Goal: Information Seeking & Learning: Learn about a topic

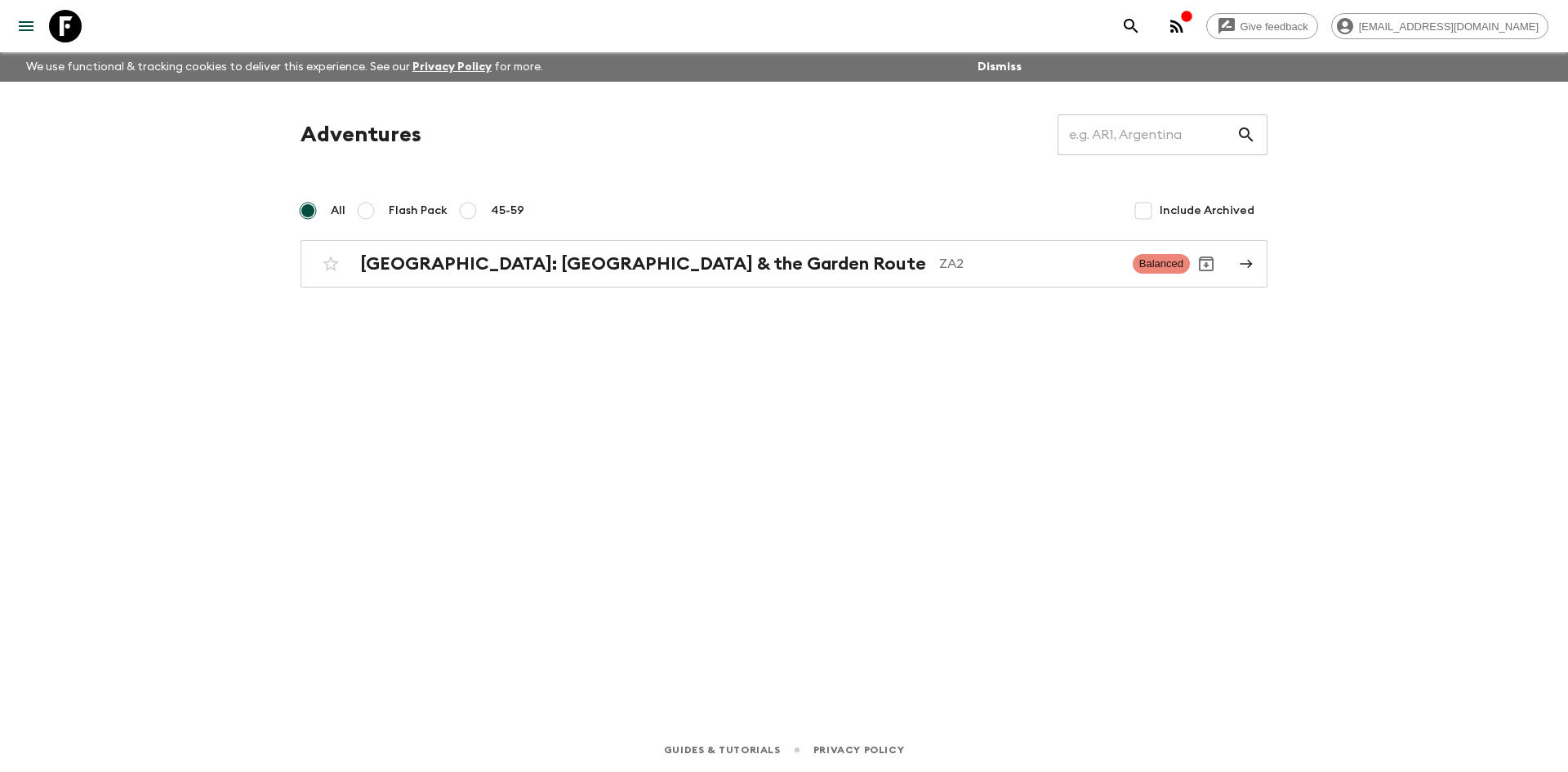
click at [386, 210] on label "Flash Pack" at bounding box center [399, 210] width 98 height 33
click at [376, 210] on input "Flash Pack" at bounding box center [365, 210] width 19 height 19
radio input "true"
click at [486, 273] on h2 "[GEOGRAPHIC_DATA]: [GEOGRAPHIC_DATA] & the Garden Route" at bounding box center [643, 264] width 566 height 21
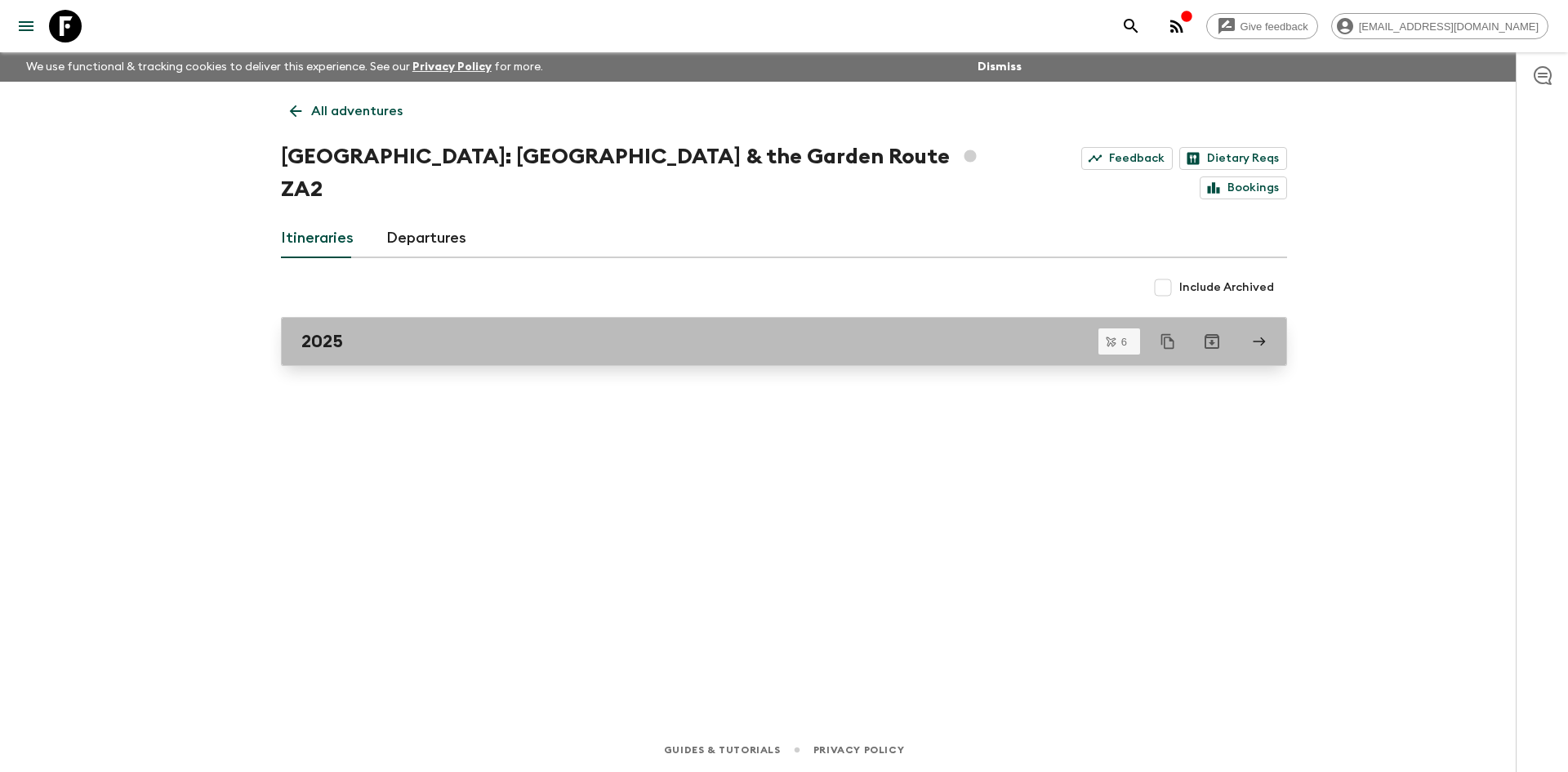
click at [425, 331] on div "2025" at bounding box center [768, 342] width 934 height 21
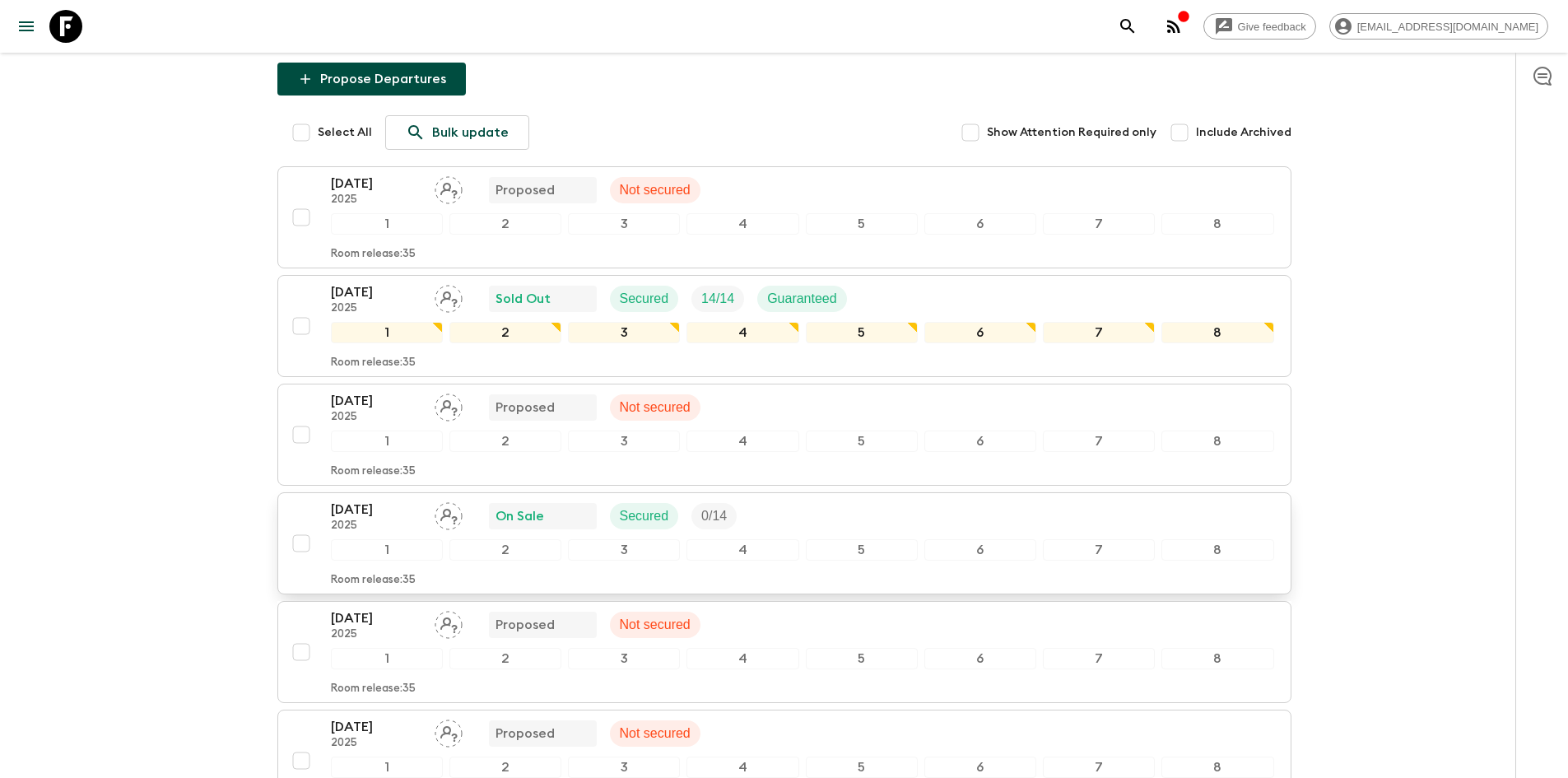
scroll to position [247, 0]
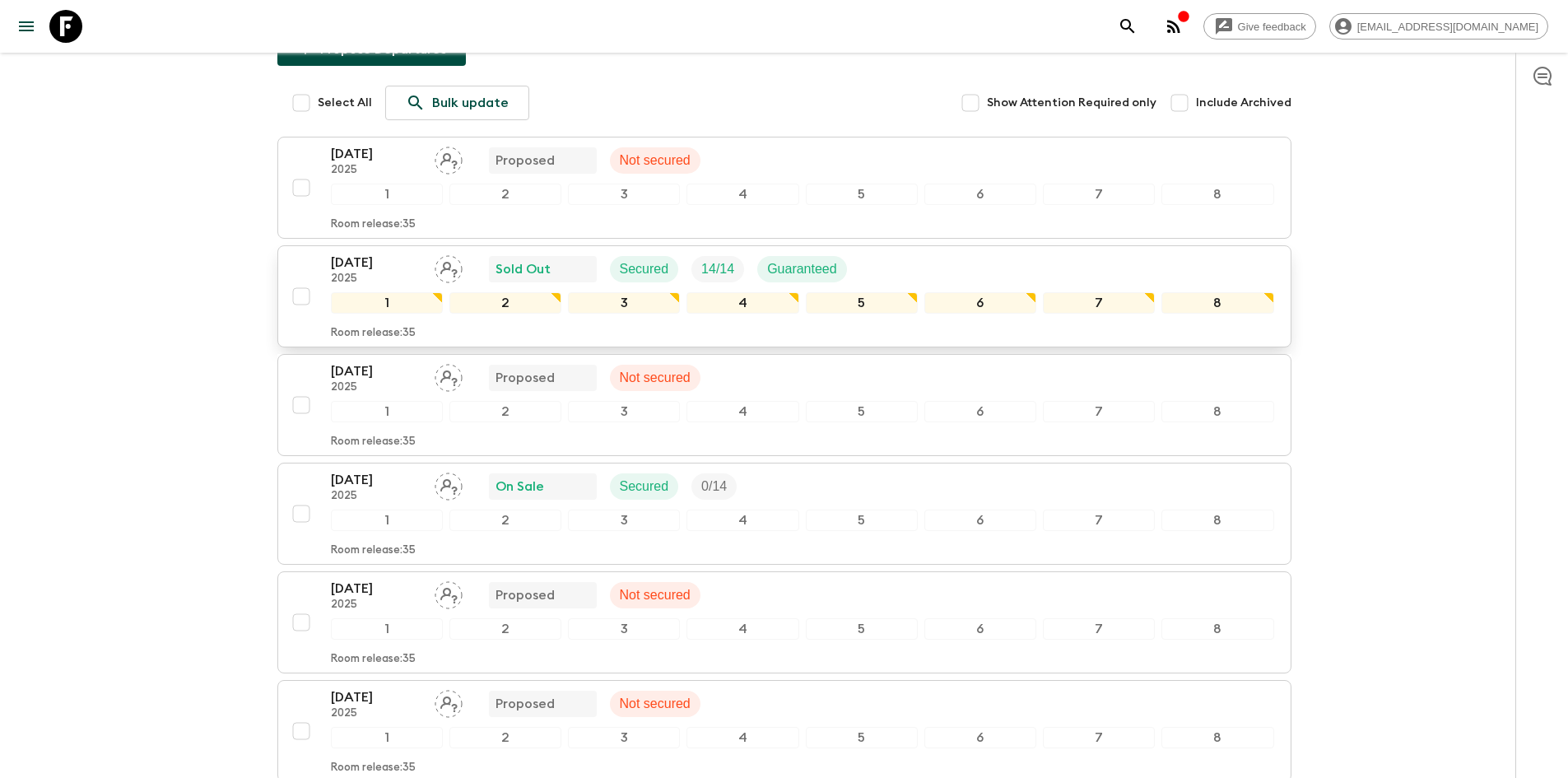
click at [978, 273] on div "[DATE] 2025 Sold Out Secured 14 / 14 Guaranteed" at bounding box center [802, 269] width 943 height 33
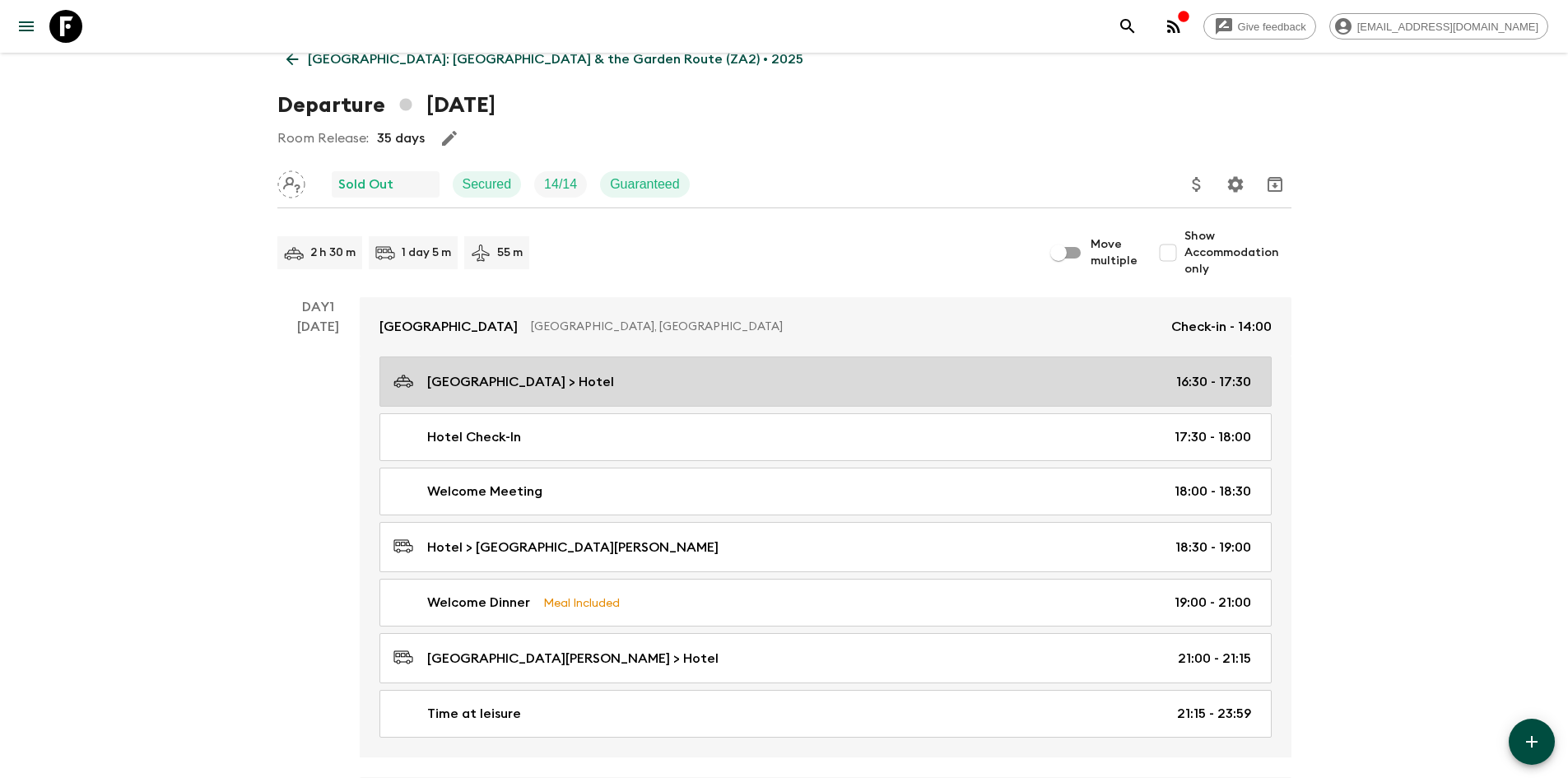
scroll to position [165, 0]
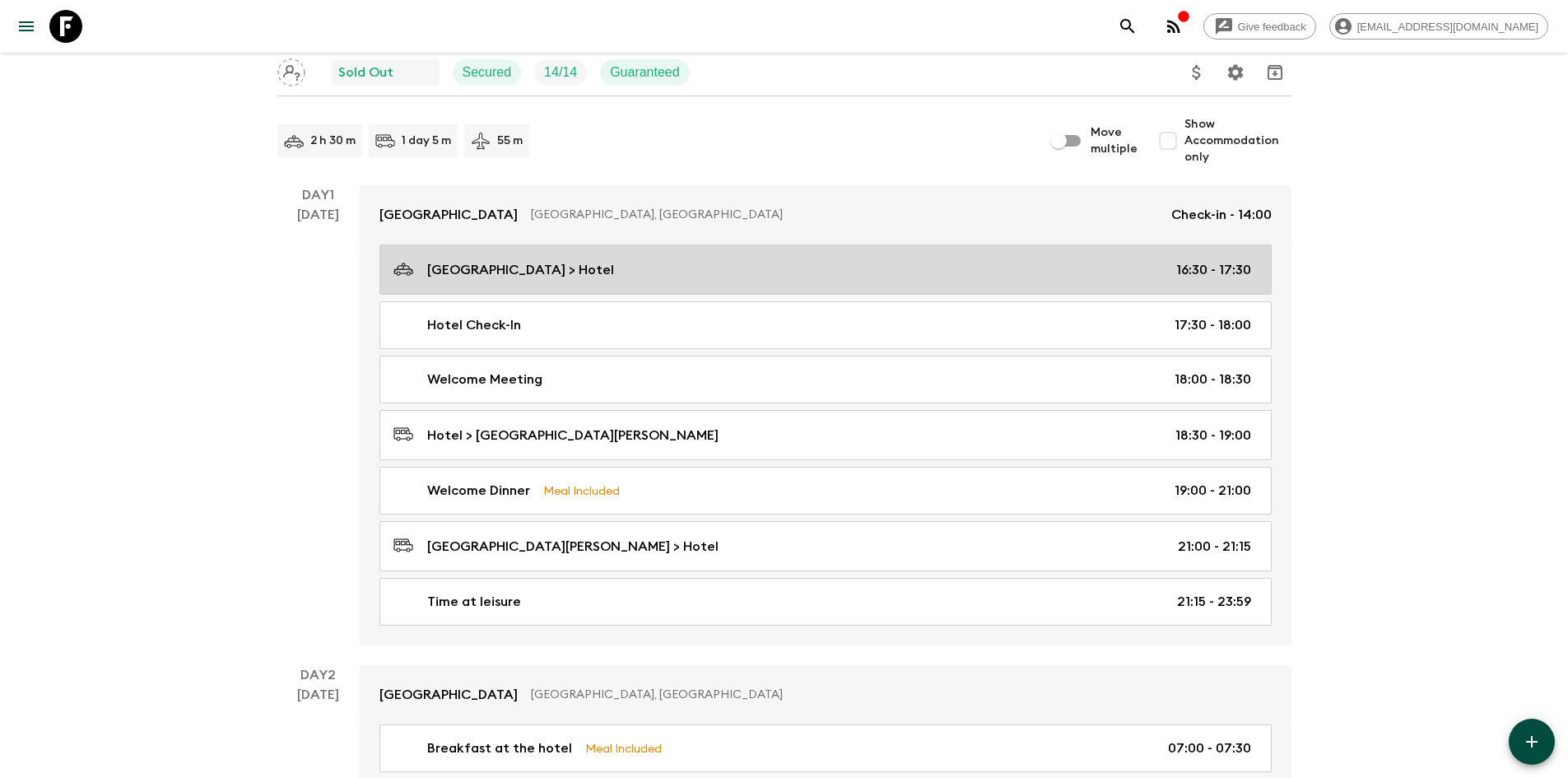
click at [606, 295] on link "[GEOGRAPHIC_DATA] > Hotel 16:30 - 17:30" at bounding box center [826, 270] width 892 height 50
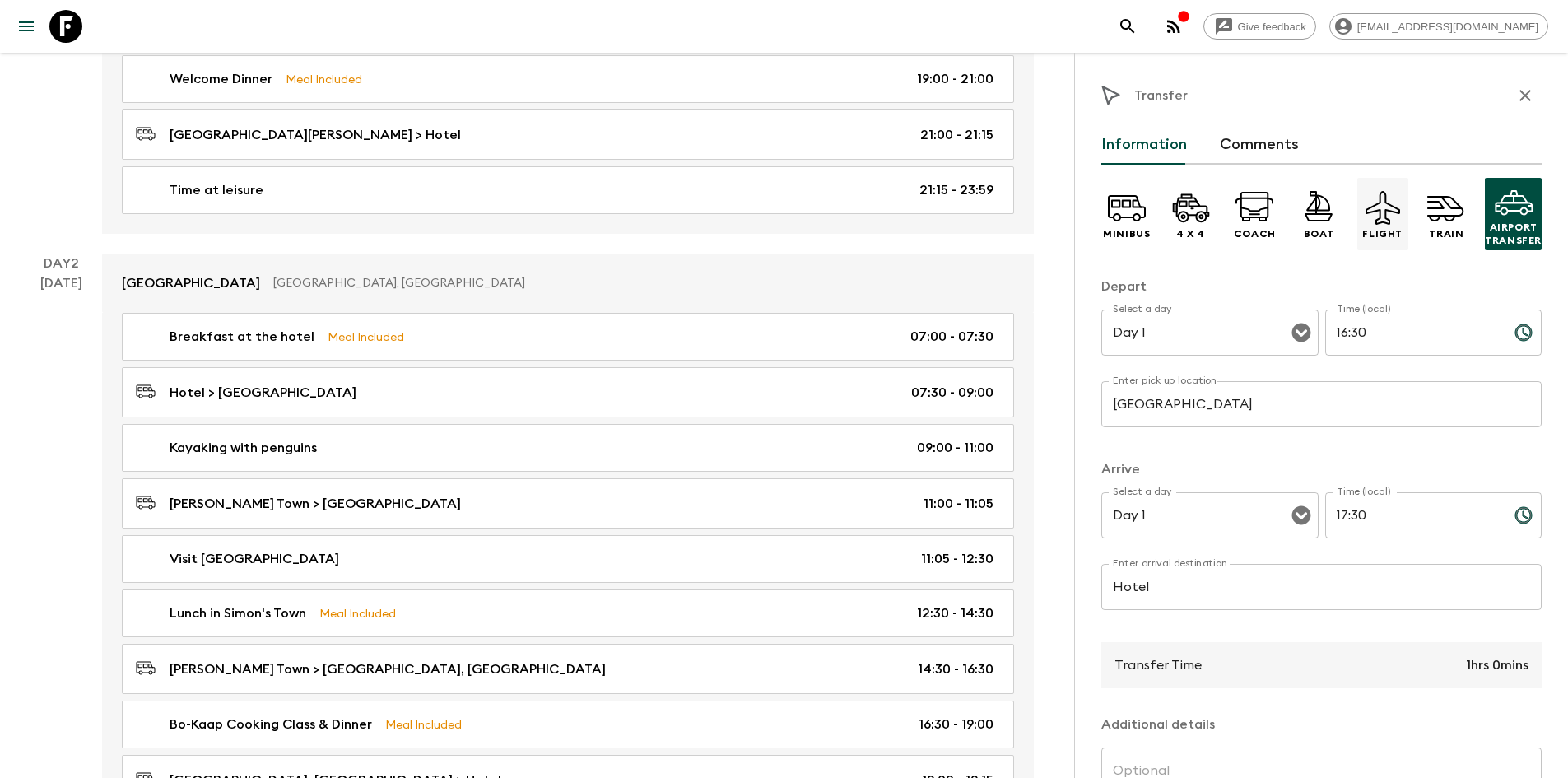
click at [1366, 217] on icon at bounding box center [1383, 207] width 35 height 34
click at [1516, 98] on icon "button" at bounding box center [1525, 95] width 19 height 19
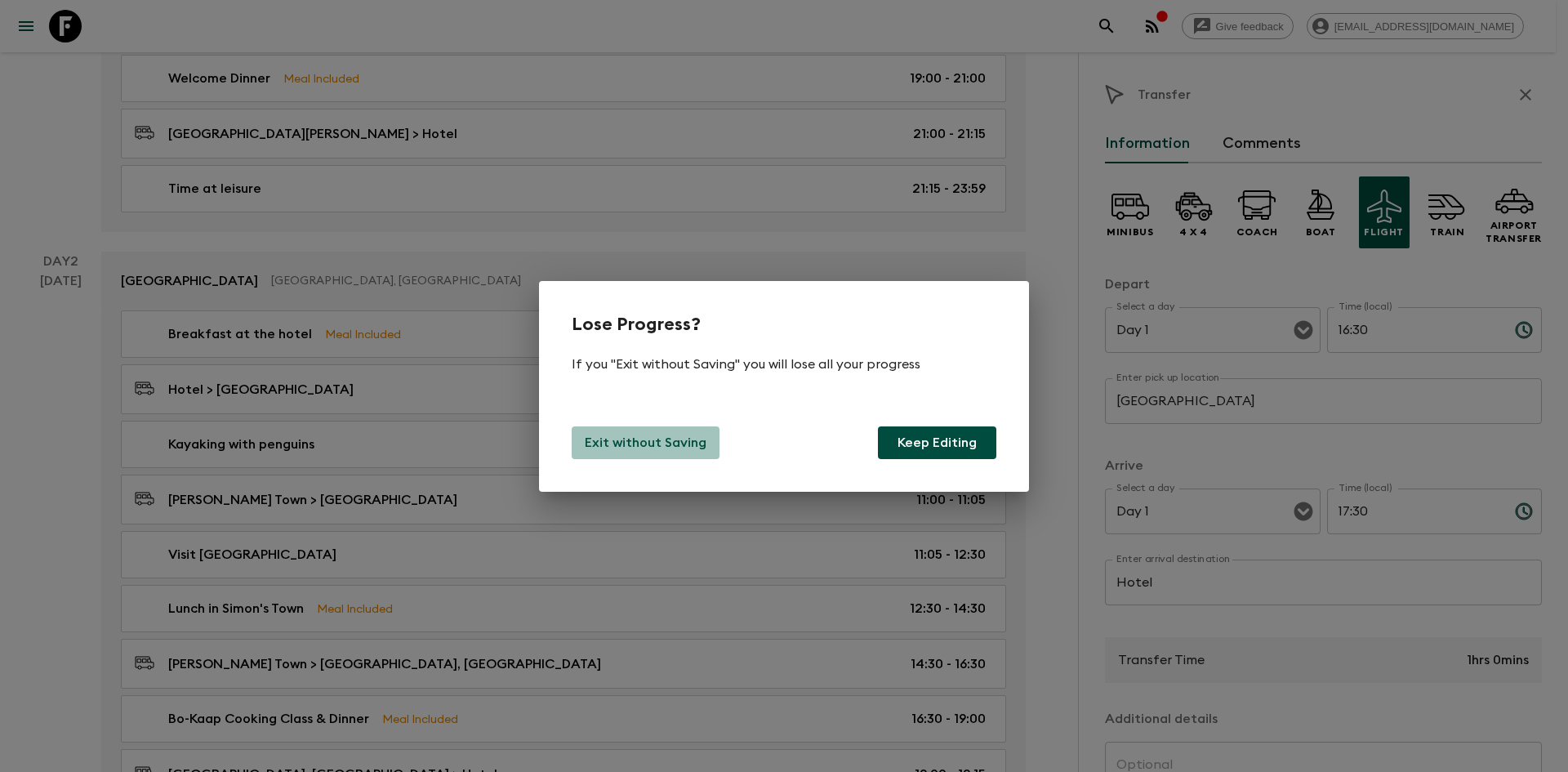
click at [672, 438] on p "Exit without Saving" at bounding box center [644, 443] width 121 height 19
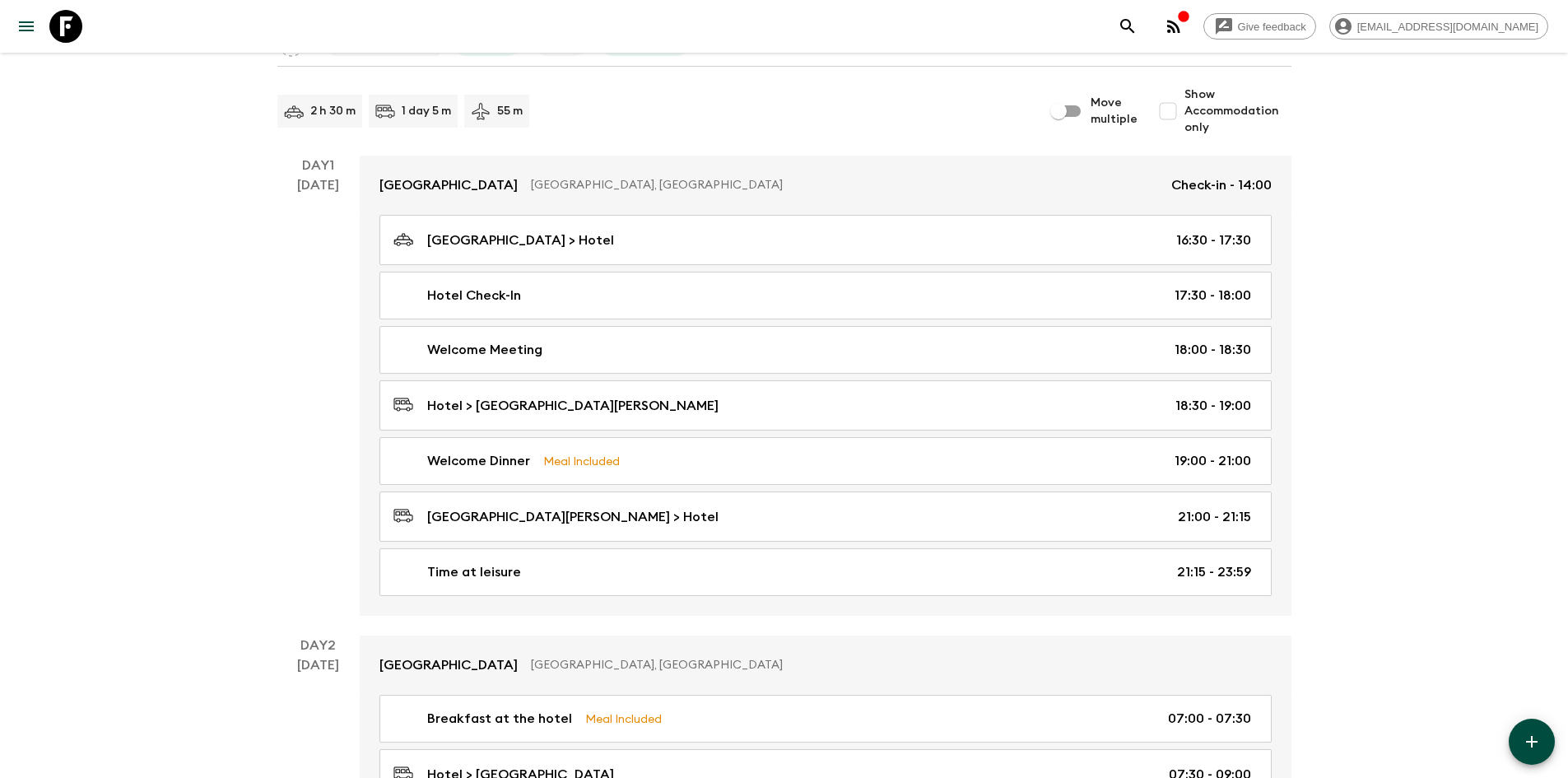
scroll to position [165, 0]
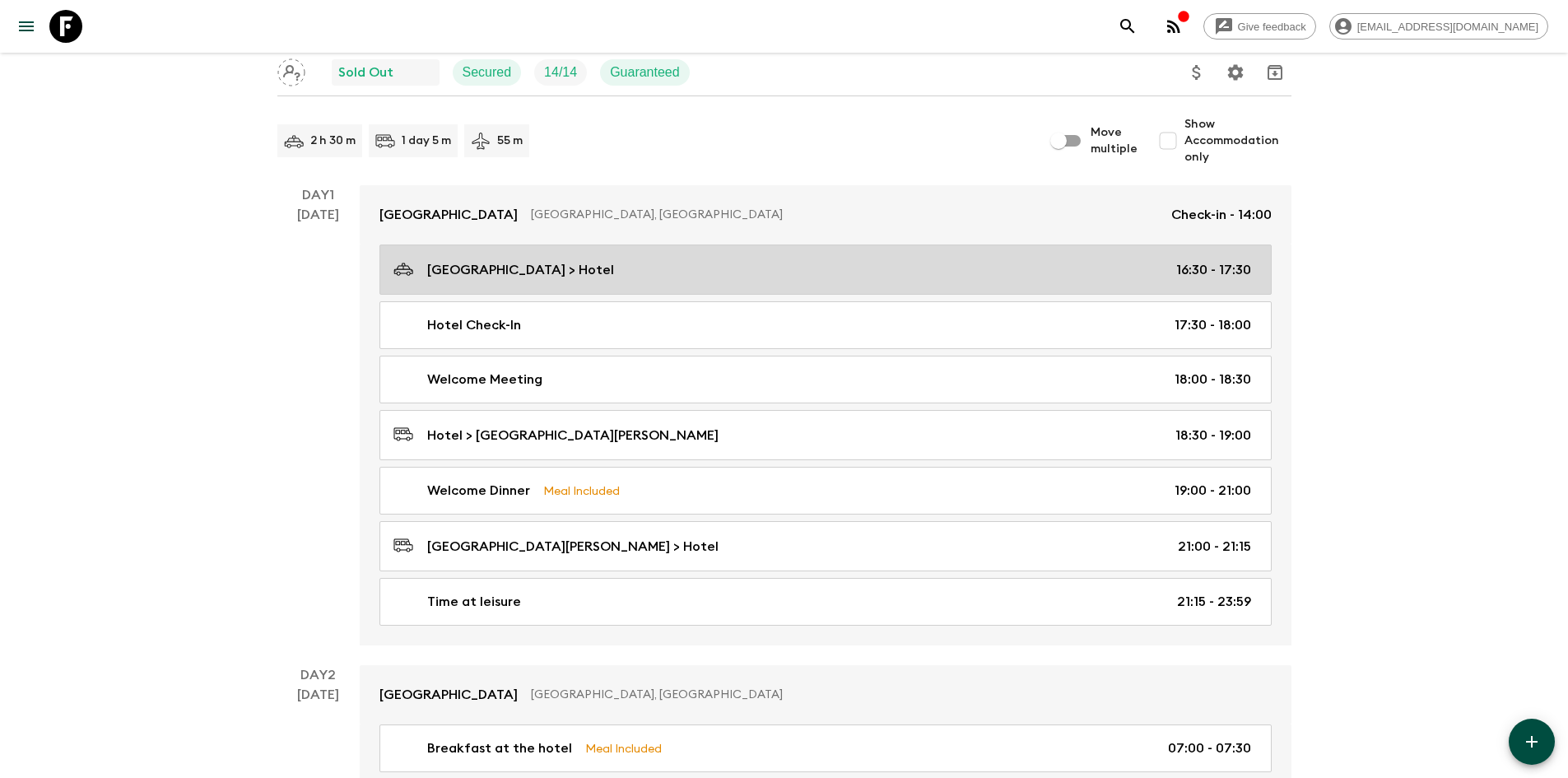
click at [598, 276] on p "[GEOGRAPHIC_DATA] > Hotel" at bounding box center [520, 270] width 187 height 19
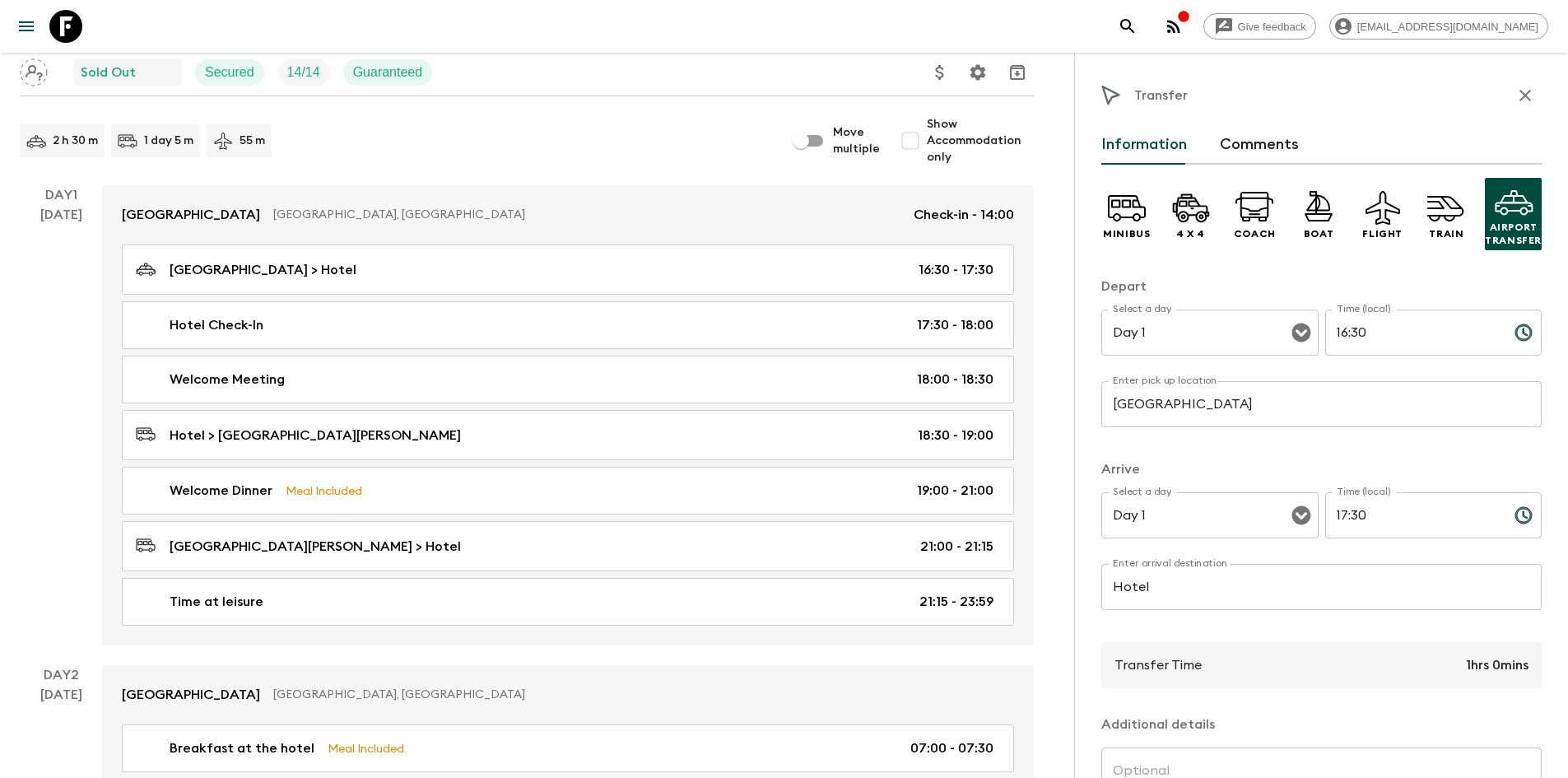
click at [1519, 94] on icon "button" at bounding box center [1525, 95] width 12 height 12
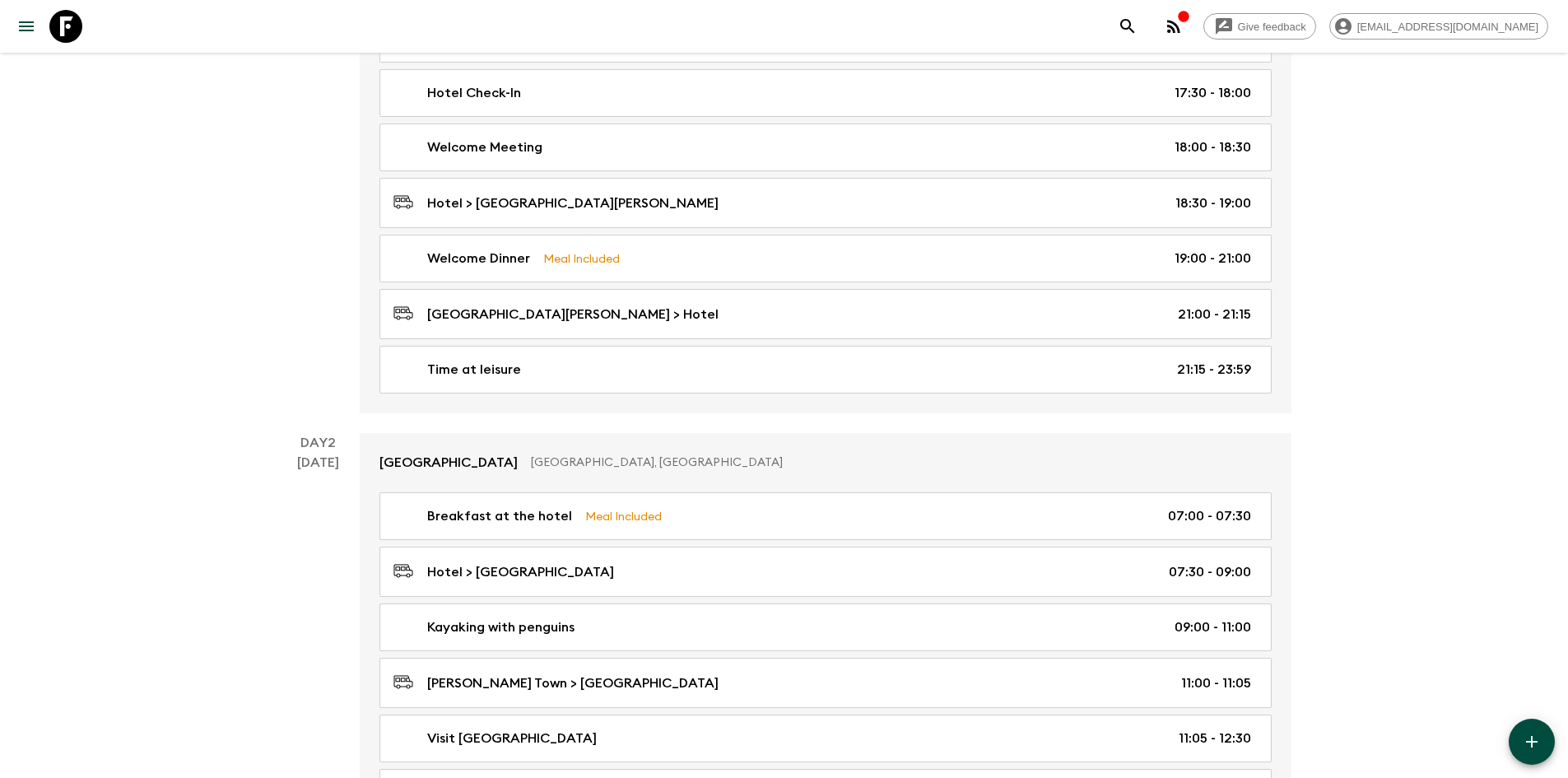
scroll to position [412, 0]
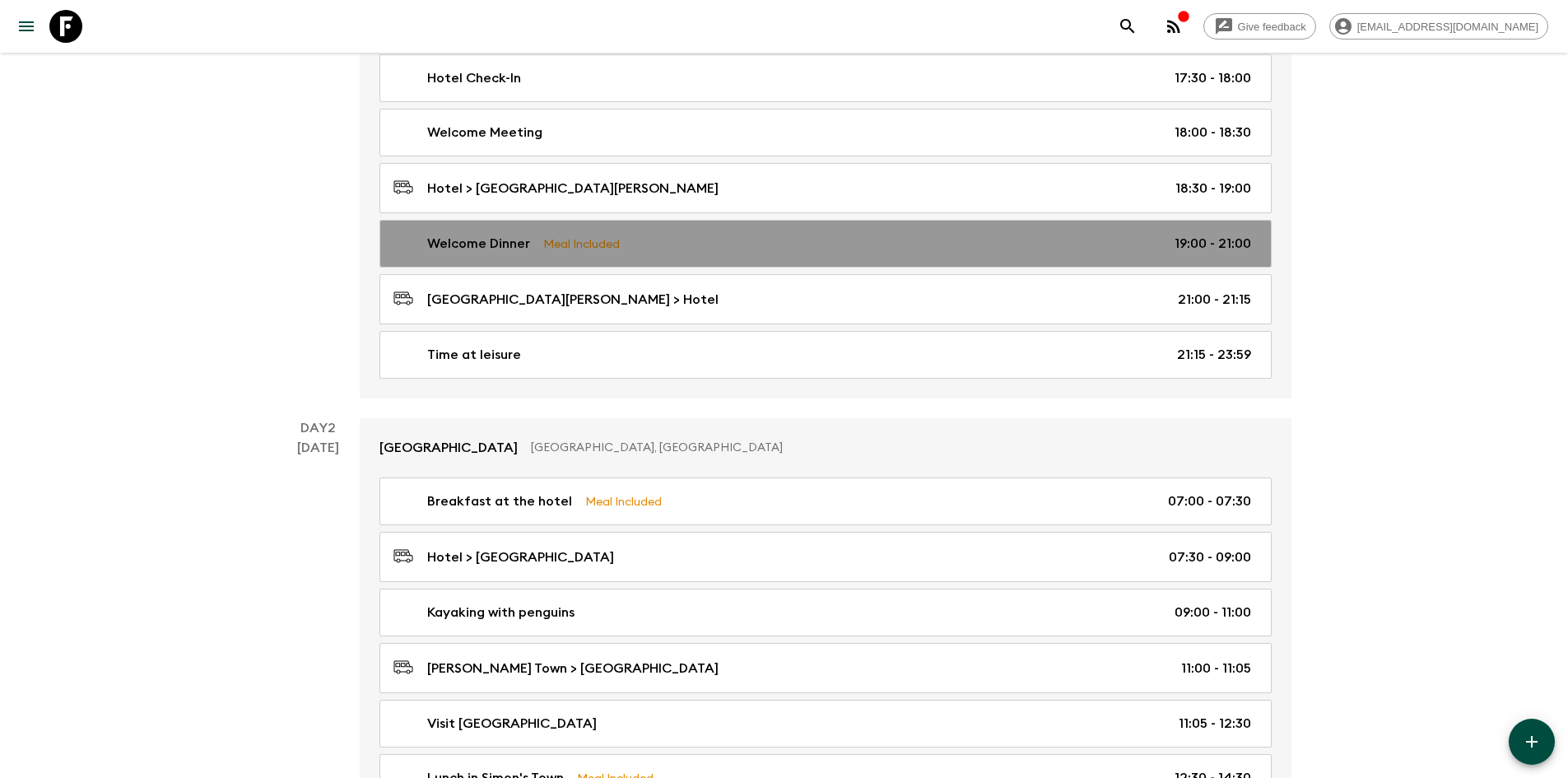
click at [651, 254] on div "Welcome Dinner Meal Included 19:00 - 21:00" at bounding box center [822, 244] width 858 height 19
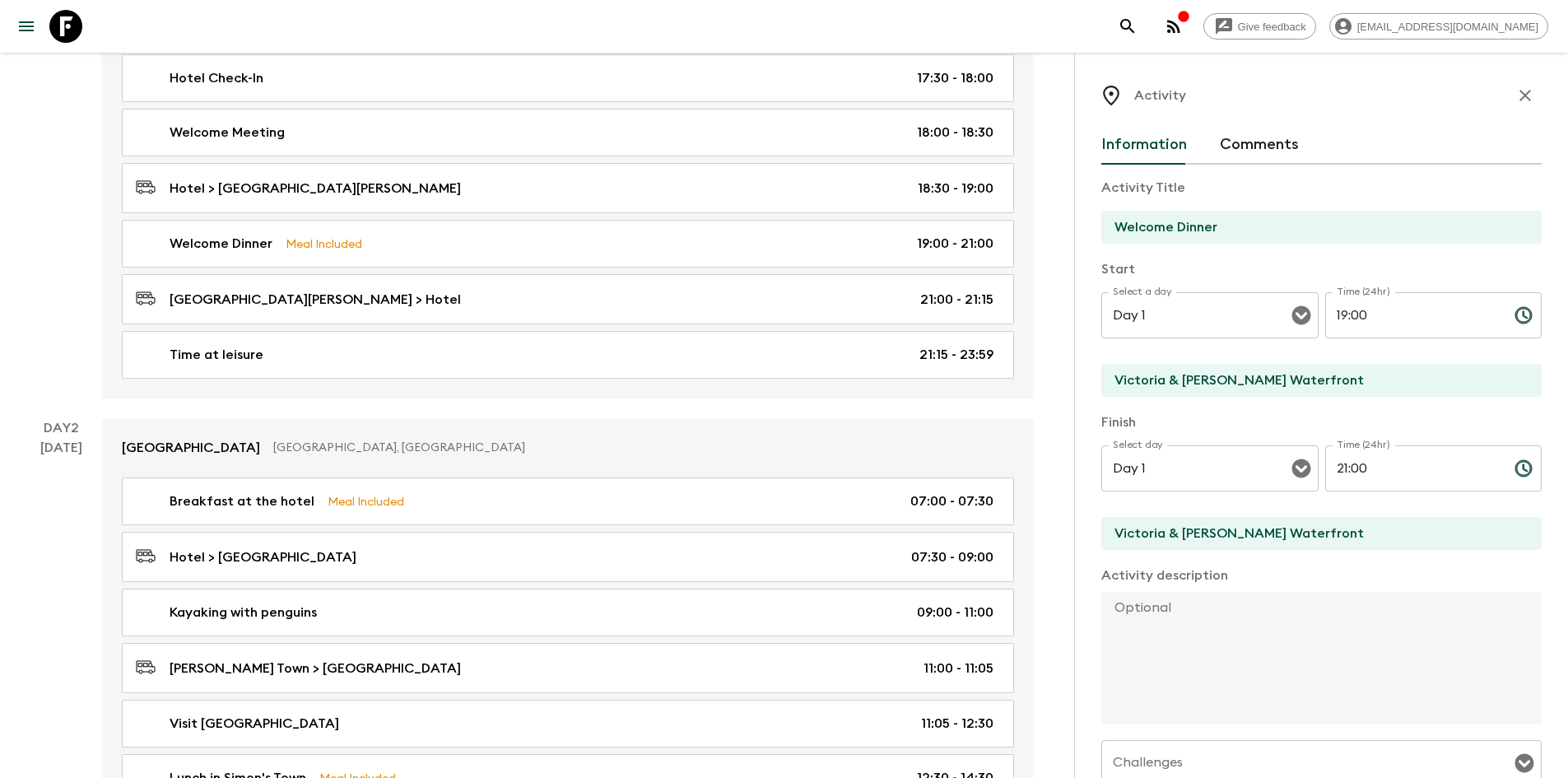
click at [1515, 99] on icon "button" at bounding box center [1525, 95] width 19 height 19
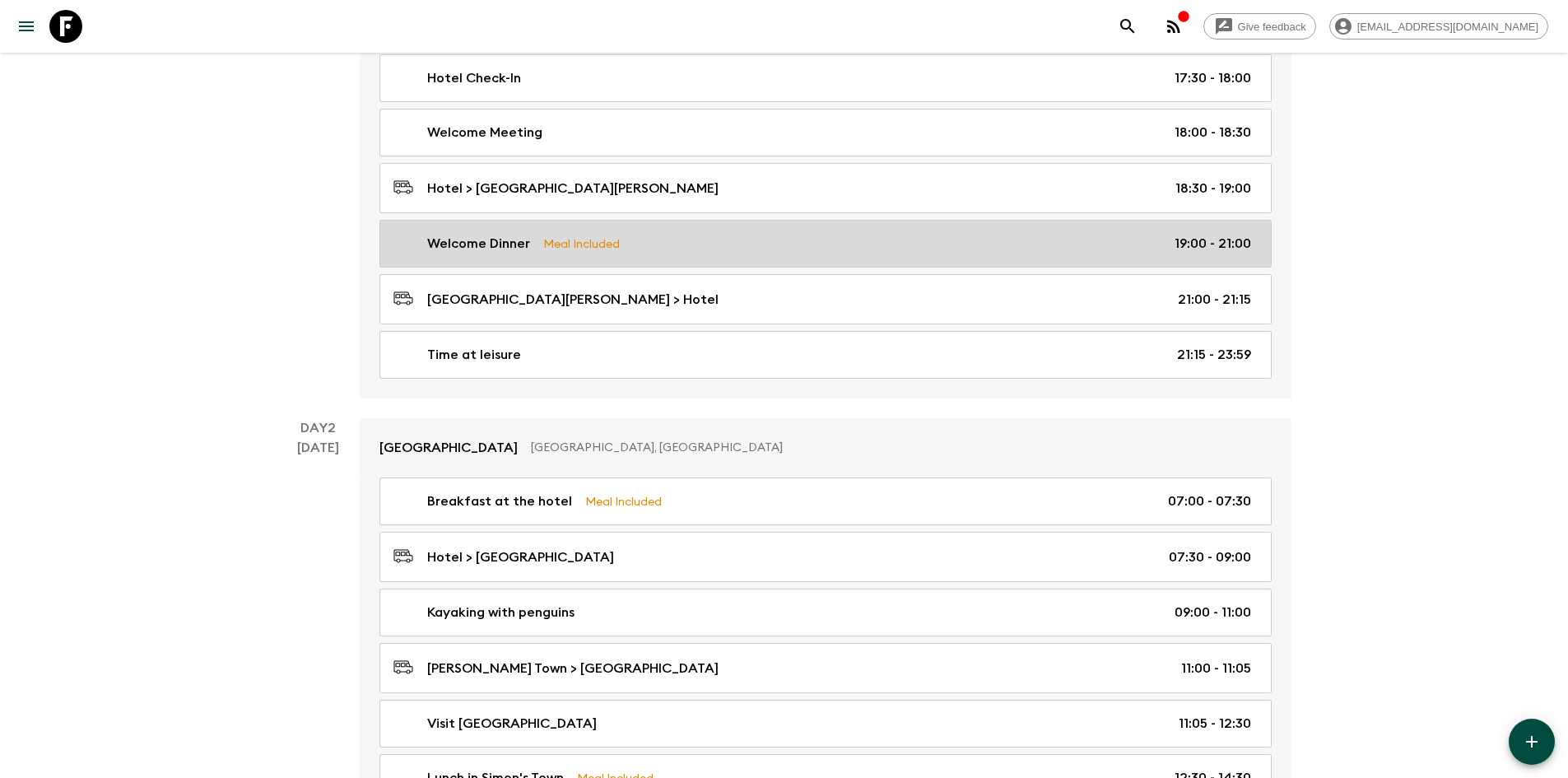
click at [460, 245] on p "Welcome Dinner" at bounding box center [478, 244] width 103 height 19
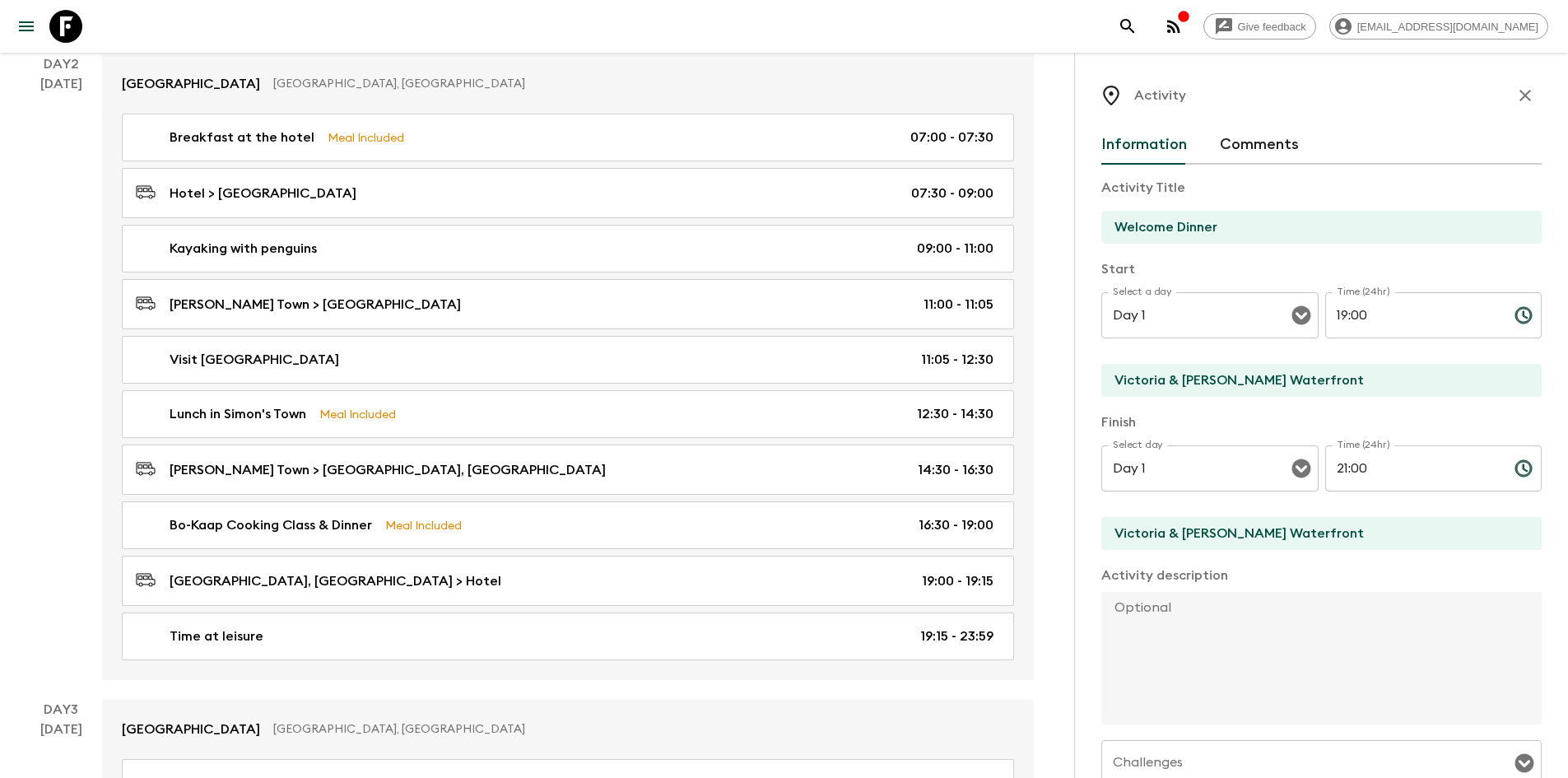
scroll to position [741, 0]
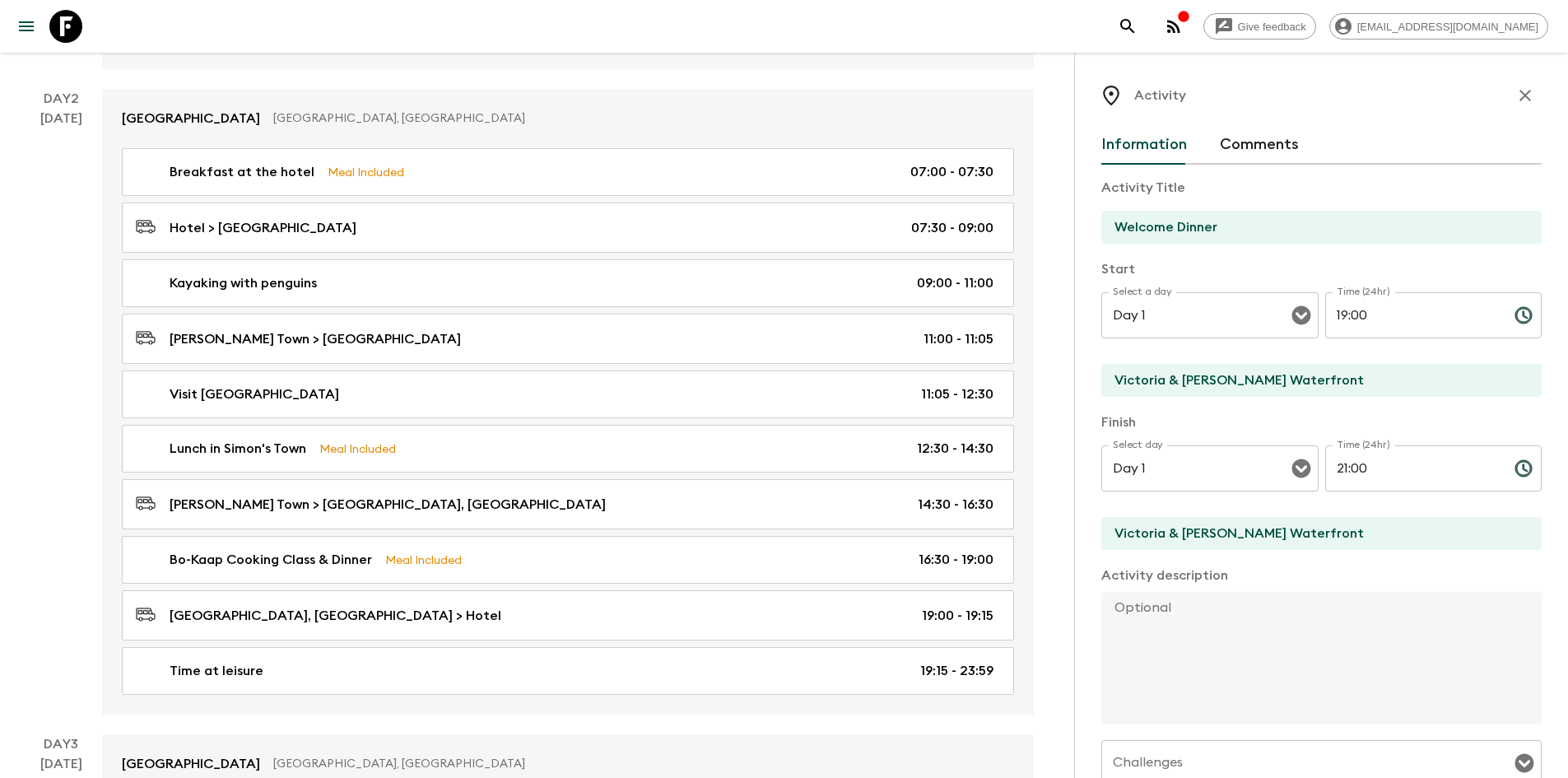
click at [1519, 93] on icon "button" at bounding box center [1525, 95] width 12 height 12
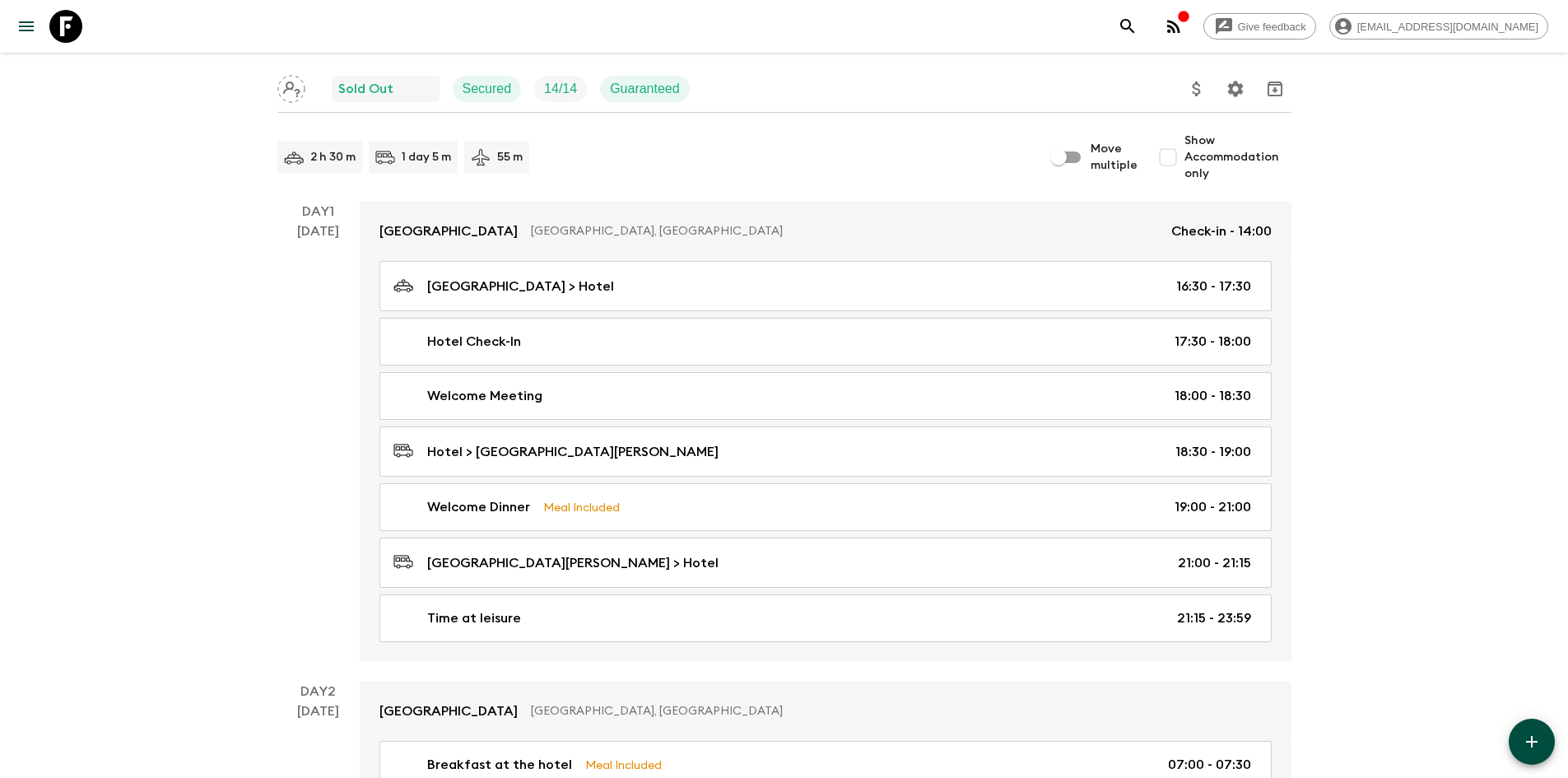
scroll to position [165, 0]
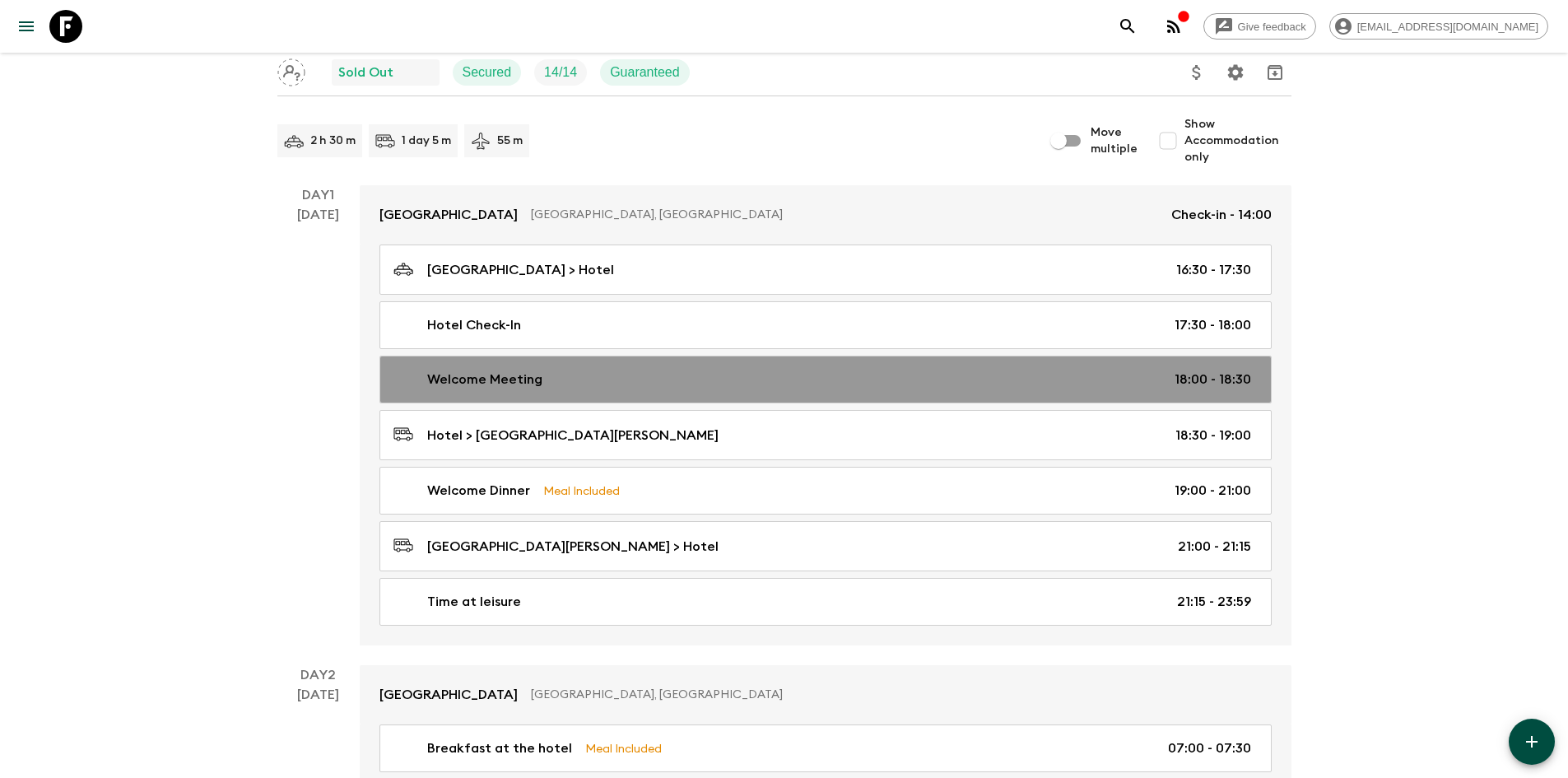
click at [477, 387] on p "Welcome Meeting" at bounding box center [485, 379] width 116 height 19
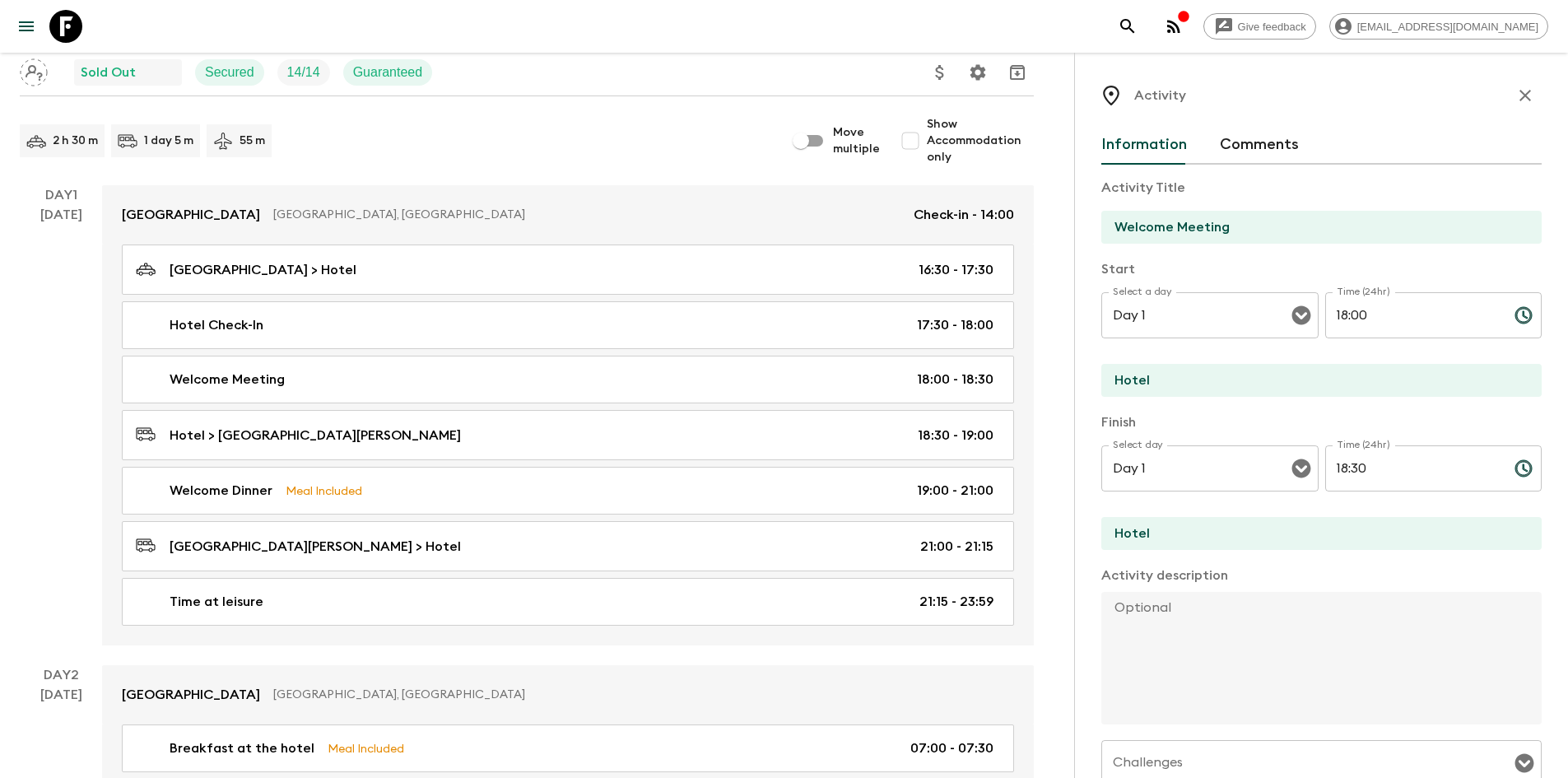
click at [1248, 138] on button "Comments" at bounding box center [1260, 145] width 79 height 40
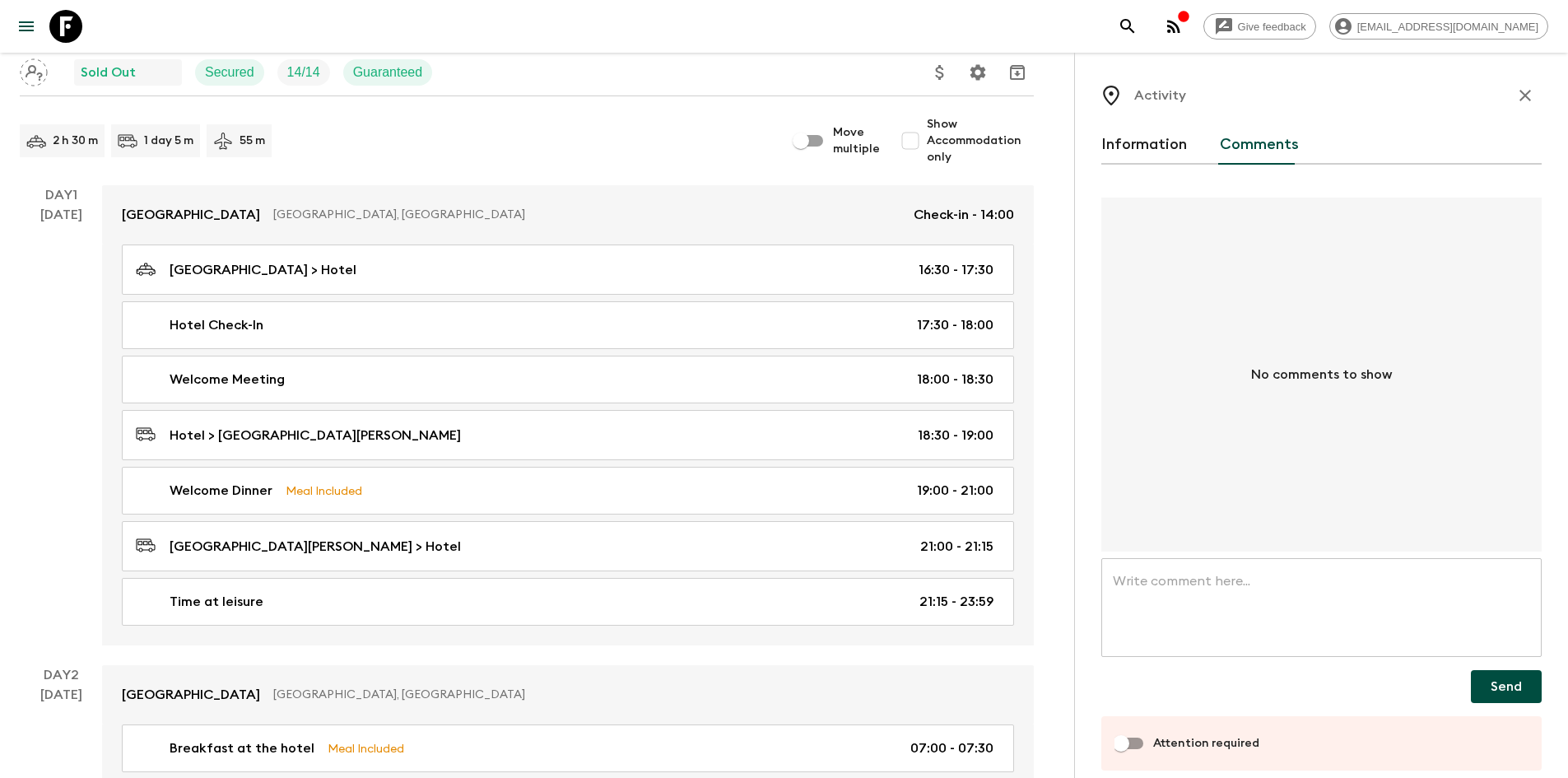
click at [1153, 144] on button "Information" at bounding box center [1144, 145] width 86 height 40
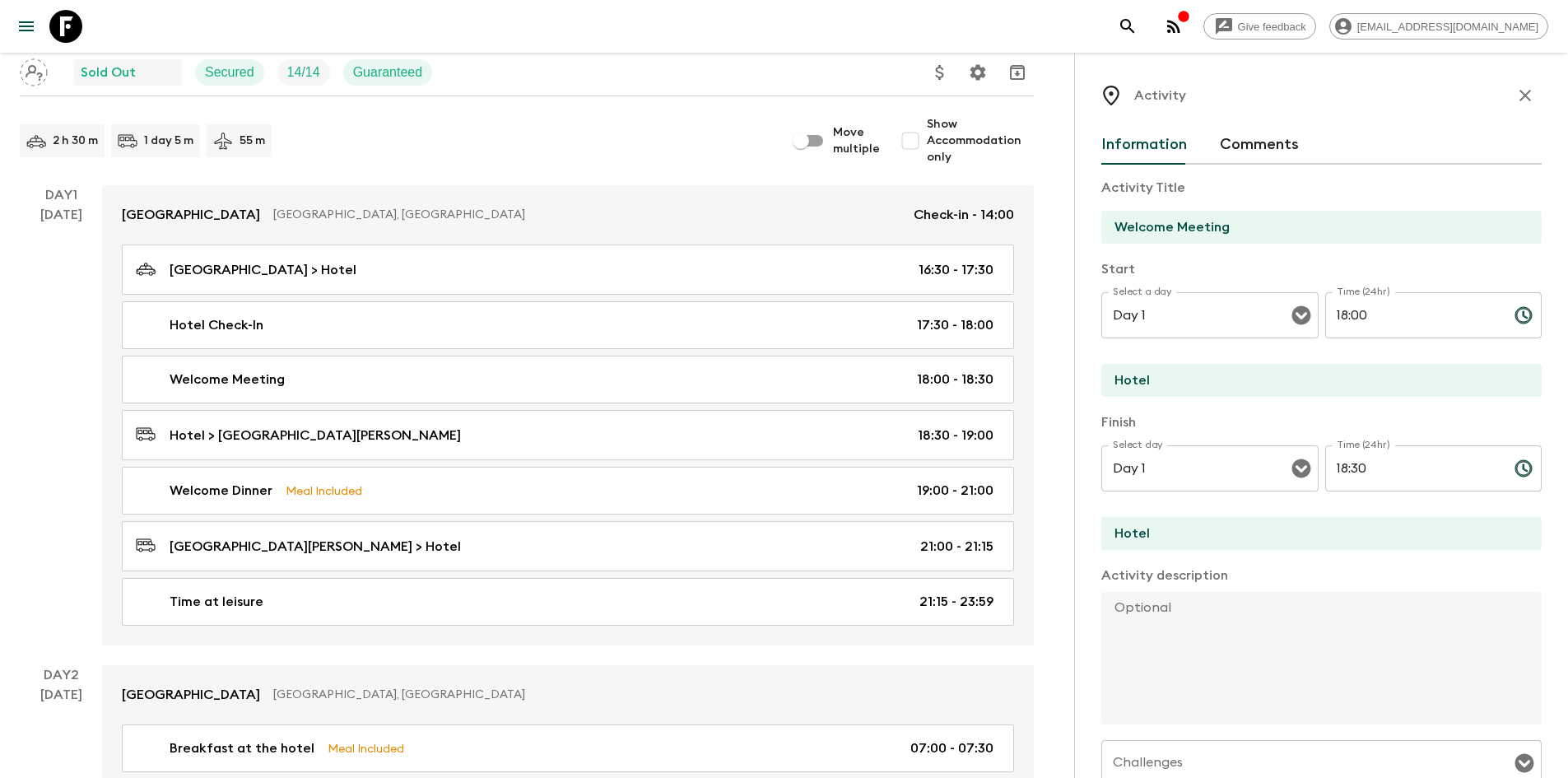
click at [1519, 101] on icon "button" at bounding box center [1525, 95] width 12 height 12
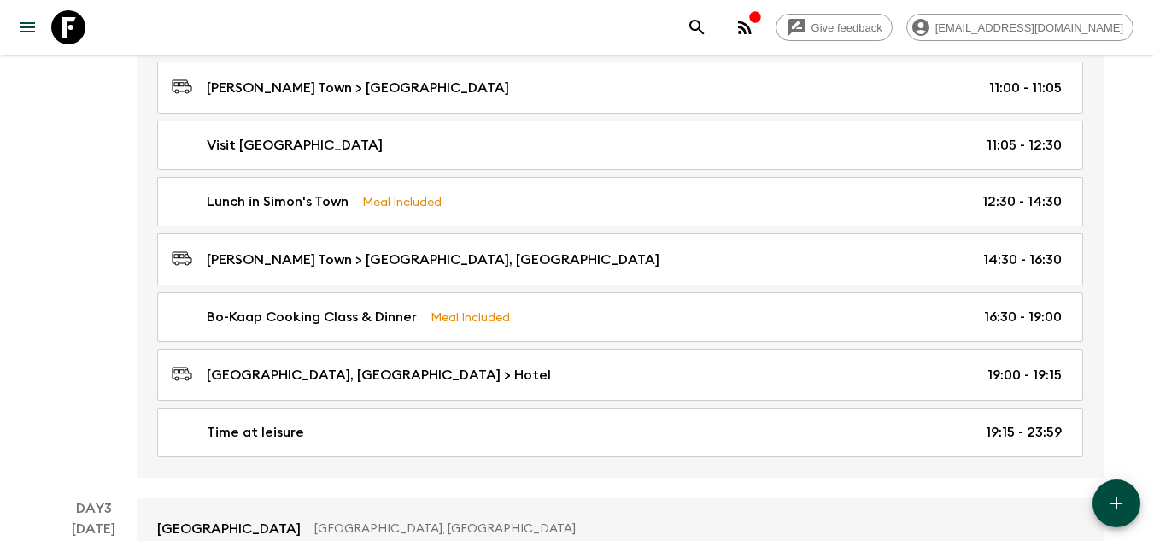
scroll to position [1110, 0]
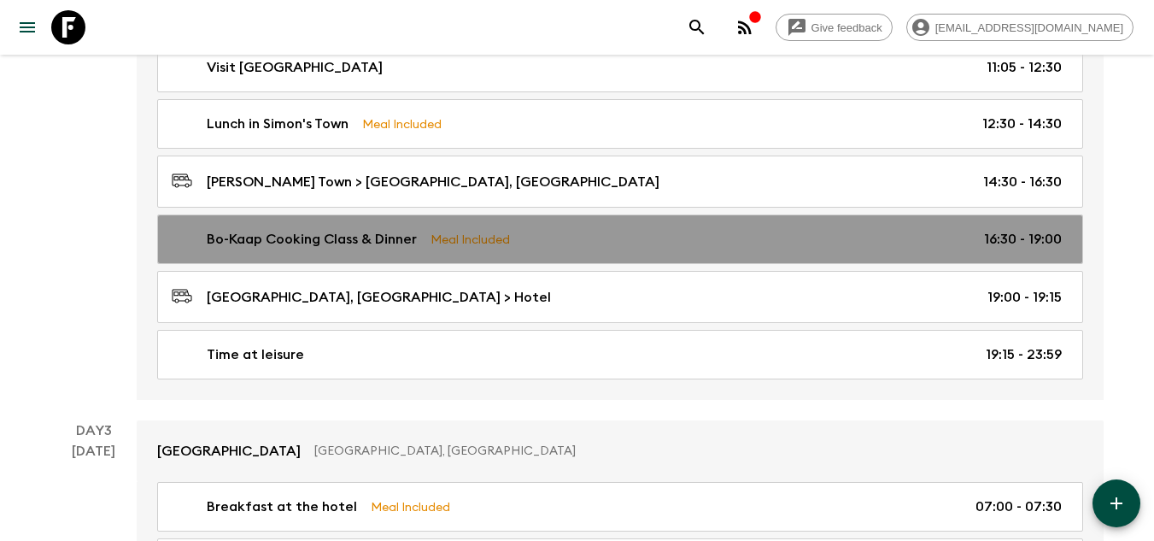
click at [583, 249] on div "Bo-Kaap Cooking Class & Dinner Meal Included 16:30 - 19:00" at bounding box center [617, 239] width 890 height 20
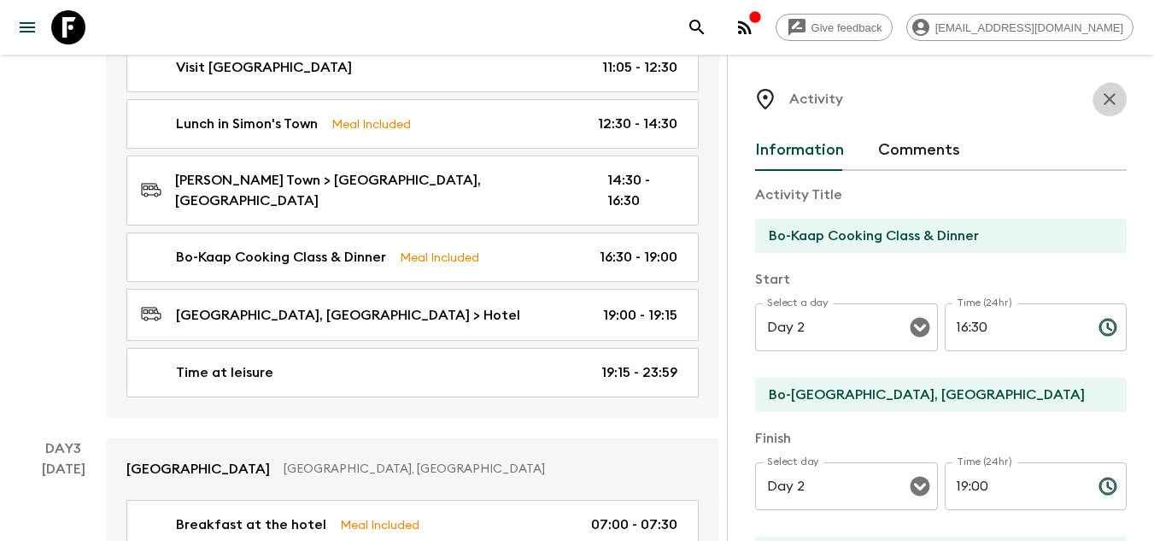
click at [1099, 109] on icon "button" at bounding box center [1109, 99] width 20 height 20
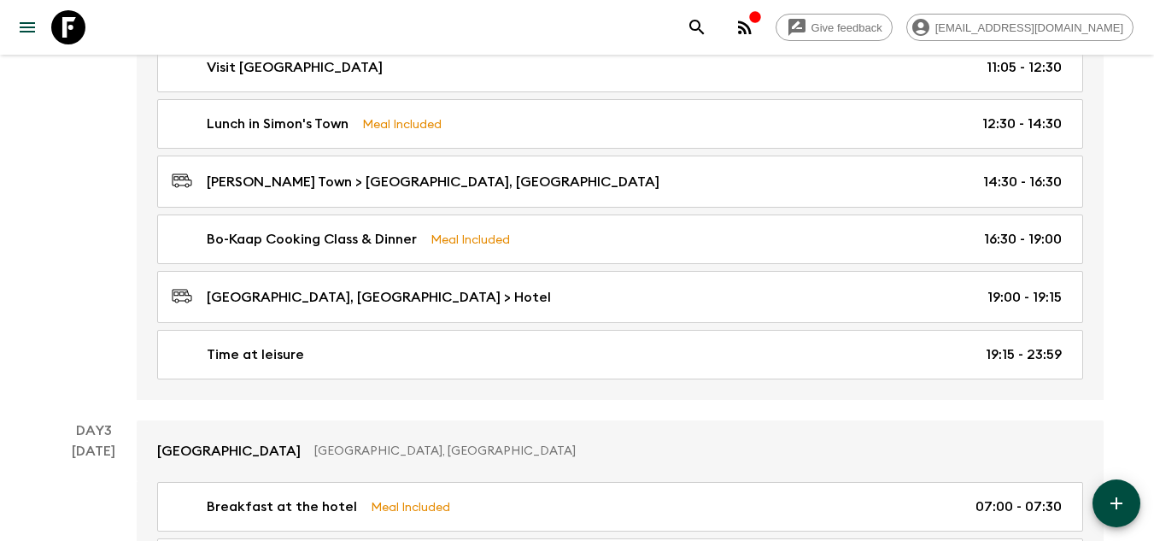
click at [1093, 111] on div "Lunch in Simon's Town Meal Included 12:30 - 14:30" at bounding box center [620, 124] width 967 height 50
